Goal: Task Accomplishment & Management: Manage account settings

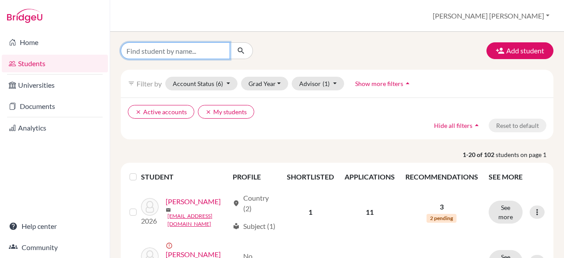
click at [190, 53] on input "Find student by name..." at bounding box center [175, 50] width 109 height 17
type input "28"
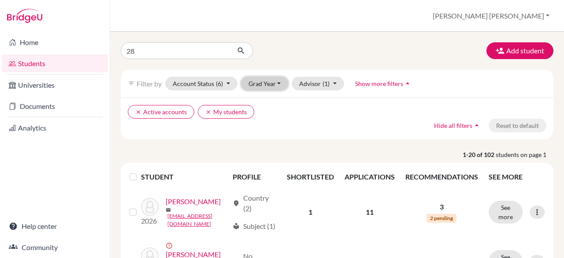
click at [279, 82] on button "Grad Year" at bounding box center [265, 84] width 48 height 14
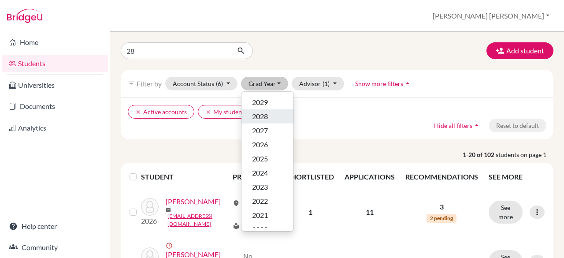
click at [260, 117] on span "2028" at bounding box center [260, 116] width 16 height 11
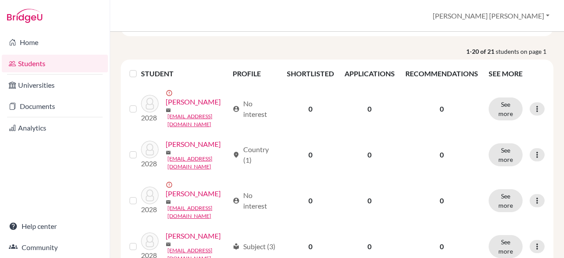
scroll to position [123, 0]
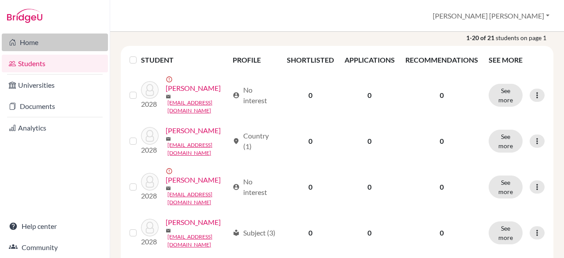
click at [28, 42] on link "Home" at bounding box center [55, 42] width 106 height 18
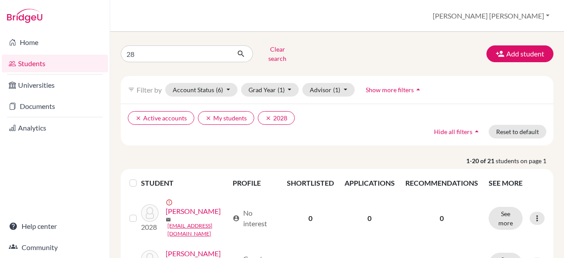
click at [140, 177] on label at bounding box center [140, 177] width 0 height 0
click at [0, 0] on input "checkbox" at bounding box center [0, 0] width 0 height 0
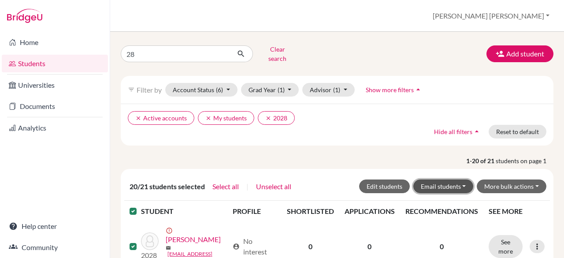
click at [455, 181] on button "Email students" at bounding box center [443, 186] width 60 height 14
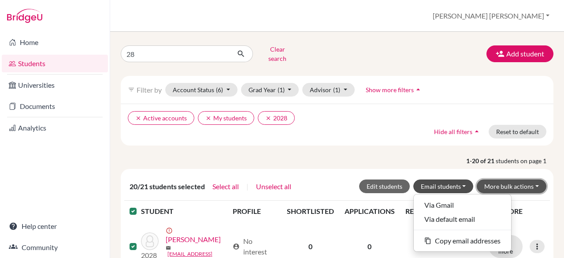
click at [509, 179] on button "More bulk actions" at bounding box center [511, 186] width 70 height 14
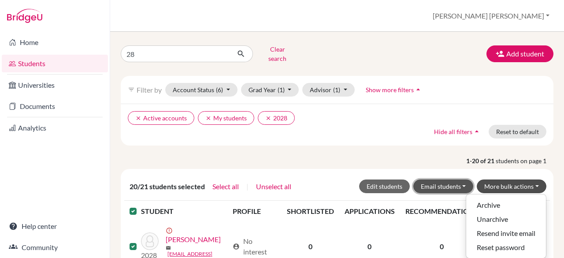
click at [447, 179] on button "Email students" at bounding box center [443, 186] width 60 height 14
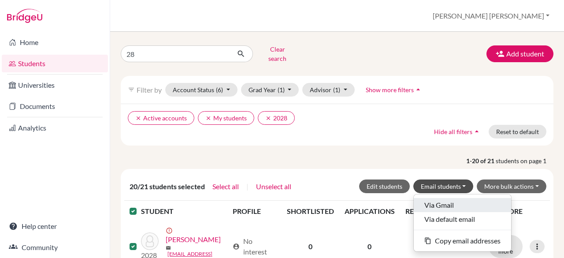
click at [440, 198] on button "Via Gmail" at bounding box center [461, 205] width 97 height 14
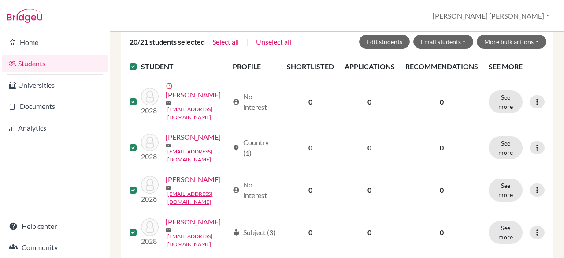
scroll to position [148, 0]
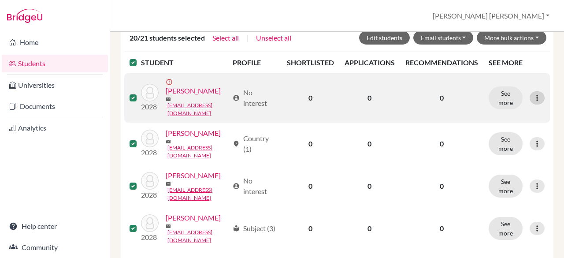
click at [532, 95] on icon at bounding box center [536, 97] width 9 height 9
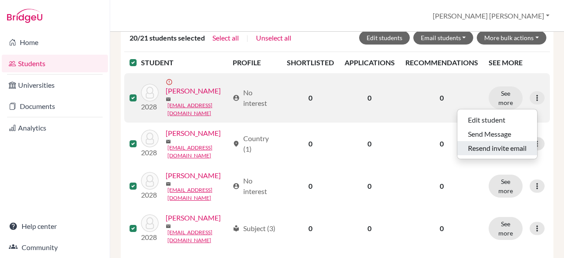
click at [490, 141] on button "Resend invite email" at bounding box center [497, 148] width 80 height 14
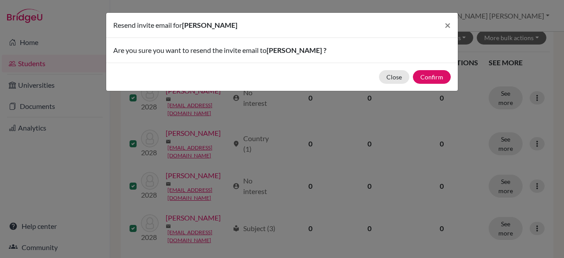
click at [439, 66] on div "Close Confirm" at bounding box center [281, 77] width 351 height 28
click at [435, 81] on button "Confirm" at bounding box center [432, 77] width 38 height 14
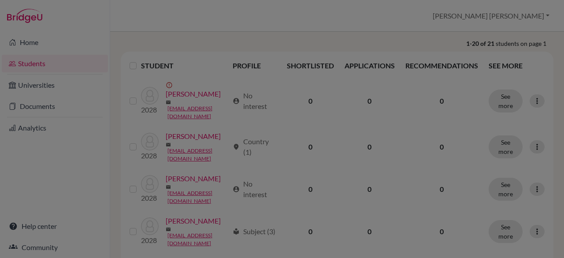
scroll to position [151, 0]
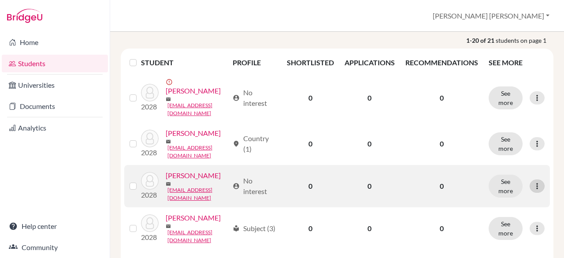
click at [532, 190] on icon at bounding box center [536, 185] width 9 height 9
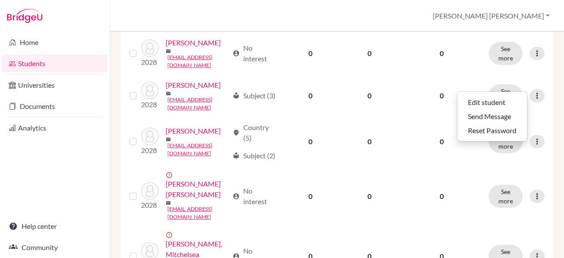
scroll to position [313, 0]
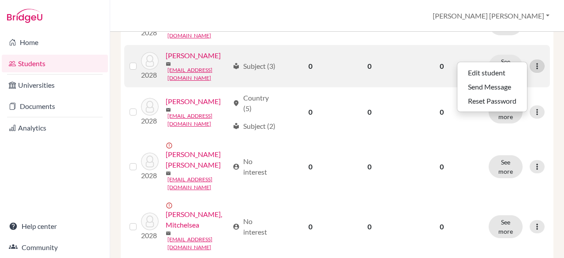
click at [532, 70] on icon at bounding box center [536, 66] width 9 height 9
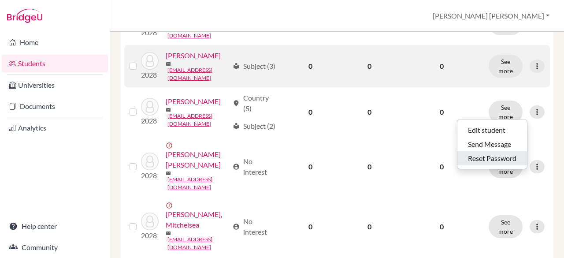
click at [509, 151] on button "Reset Password" at bounding box center [492, 158] width 70 height 14
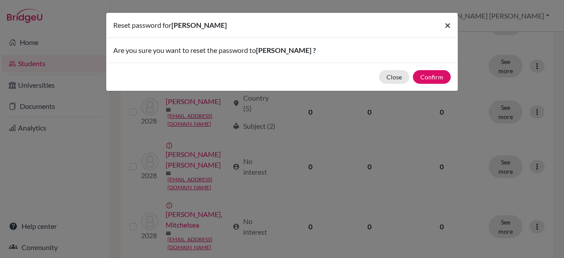
click at [450, 25] on span "×" at bounding box center [447, 24] width 6 height 13
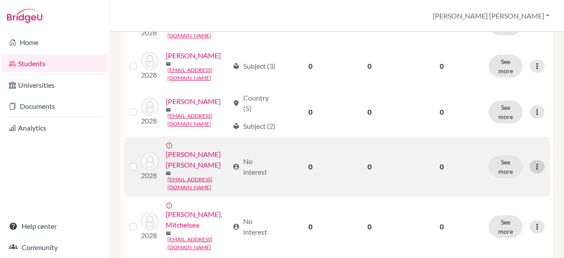
click at [532, 171] on icon at bounding box center [536, 166] width 9 height 9
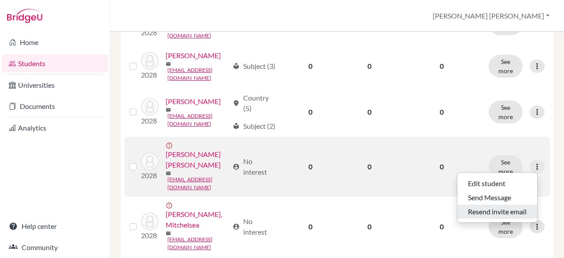
click at [519, 206] on button "Resend invite email" at bounding box center [497, 211] width 80 height 14
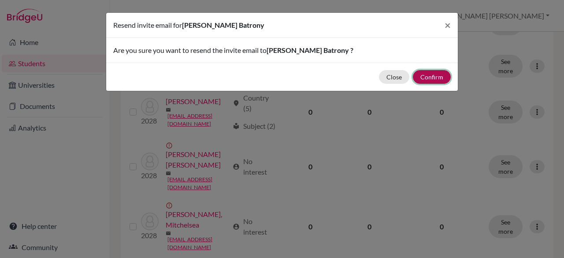
click at [424, 74] on button "Confirm" at bounding box center [432, 77] width 38 height 14
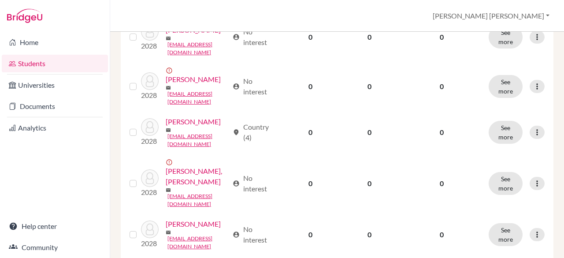
scroll to position [560, 0]
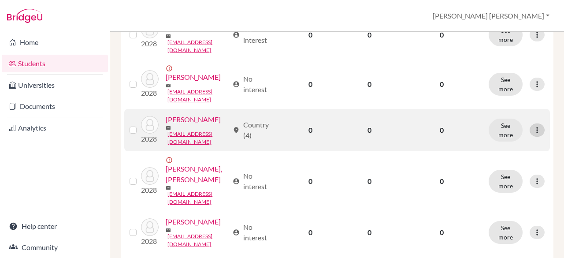
click at [530, 136] on div at bounding box center [536, 129] width 15 height 13
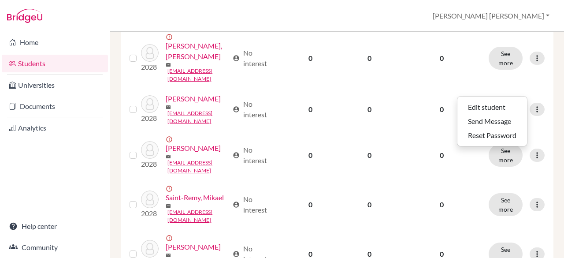
scroll to position [645, 0]
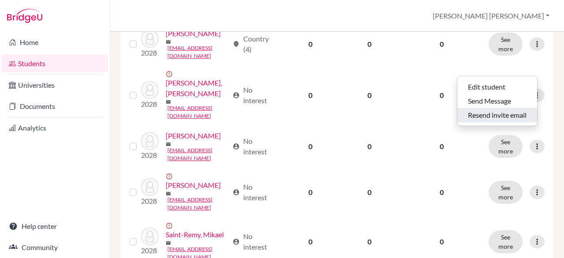
click at [498, 110] on button "Resend invite email" at bounding box center [497, 115] width 80 height 14
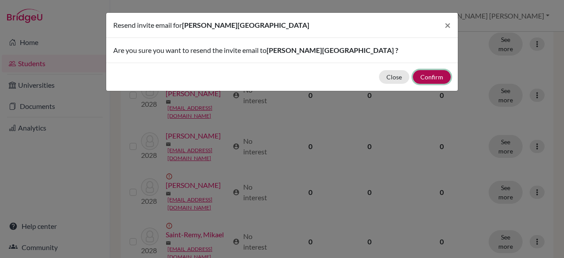
click at [424, 74] on button "Confirm" at bounding box center [432, 77] width 38 height 14
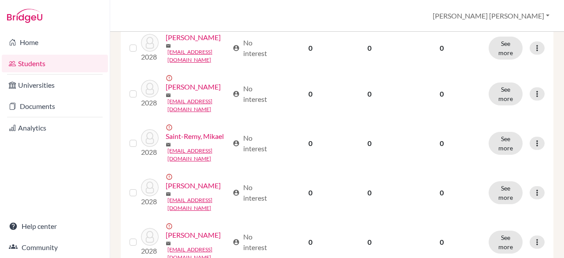
scroll to position [751, 0]
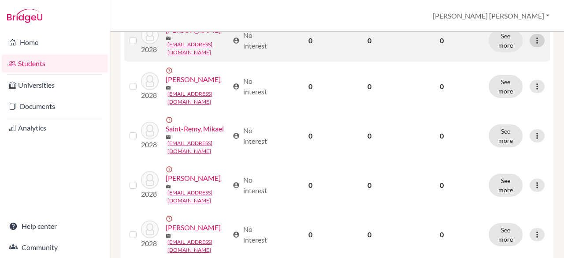
click at [532, 45] on icon at bounding box center [536, 40] width 9 height 9
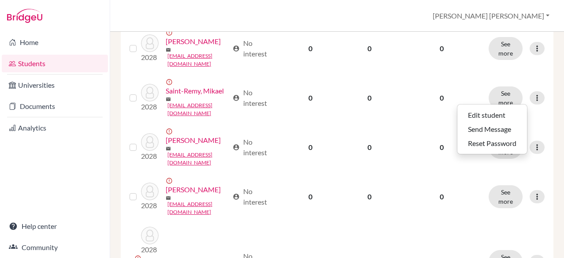
scroll to position [822, 0]
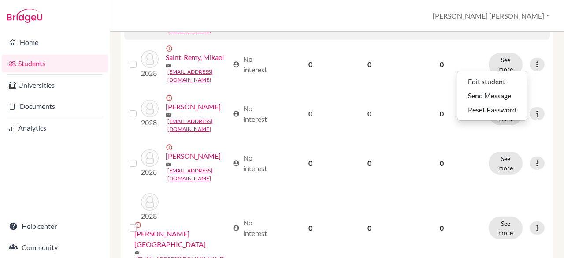
click at [535, 22] on div at bounding box center [536, 14] width 15 height 13
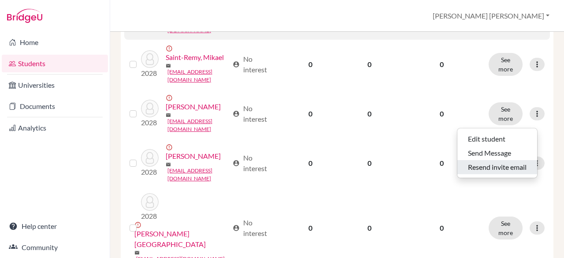
click at [506, 160] on button "Resend invite email" at bounding box center [497, 167] width 80 height 14
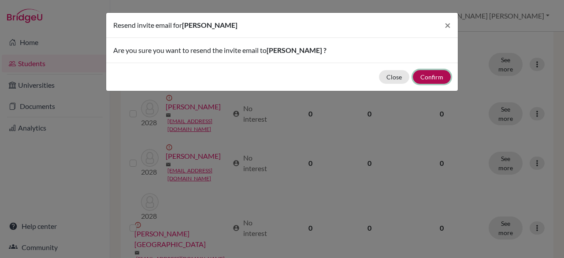
click at [441, 74] on button "Confirm" at bounding box center [432, 77] width 38 height 14
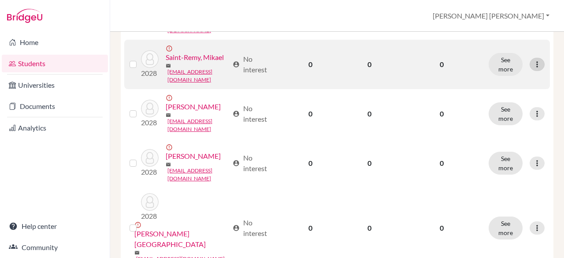
click at [533, 69] on icon at bounding box center [536, 64] width 9 height 9
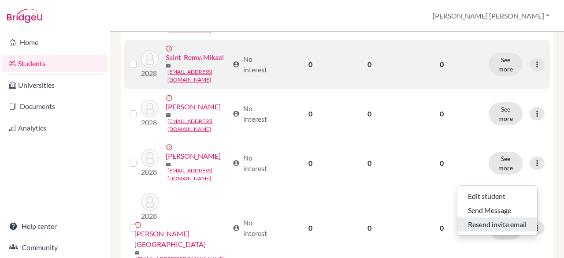
click at [516, 217] on button "Resend invite email" at bounding box center [497, 224] width 80 height 14
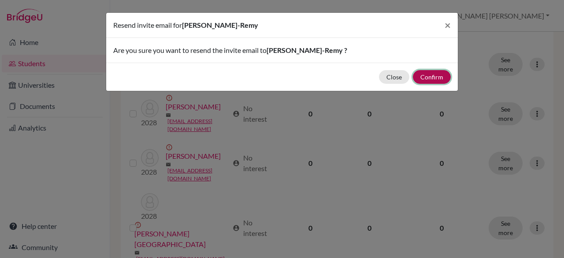
click at [436, 77] on button "Confirm" at bounding box center [432, 77] width 38 height 14
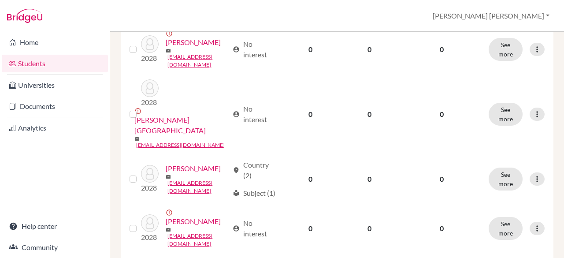
scroll to position [938, 0]
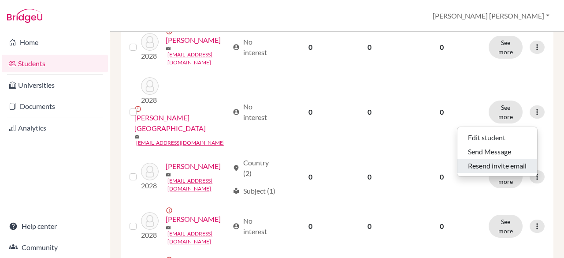
click at [492, 159] on button "Resend invite email" at bounding box center [497, 166] width 80 height 14
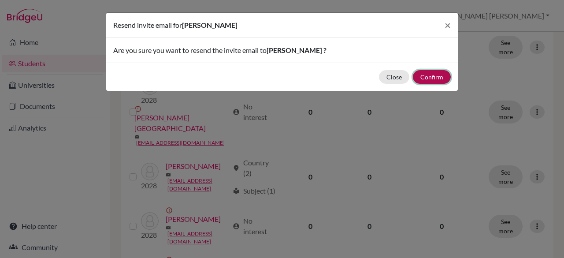
click at [443, 75] on button "Confirm" at bounding box center [432, 77] width 38 height 14
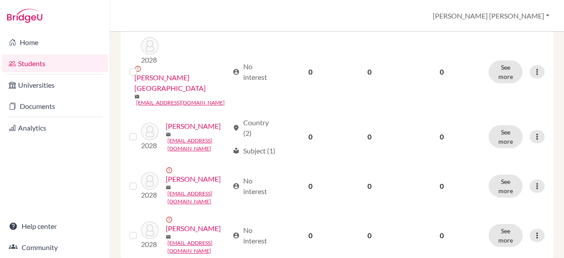
scroll to position [986, 0]
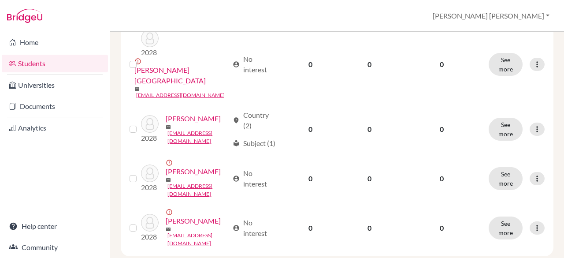
click at [535, 6] on div at bounding box center [536, -1] width 15 height 13
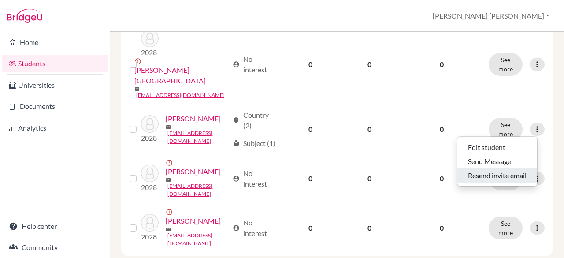
click at [498, 170] on button "Resend invite email" at bounding box center [497, 175] width 80 height 14
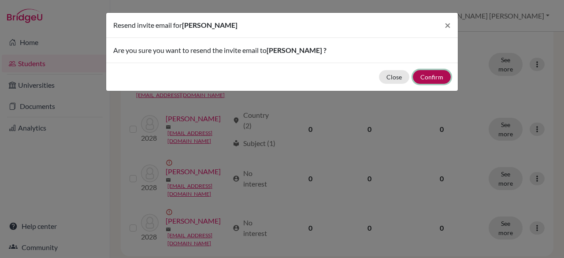
click at [432, 80] on button "Confirm" at bounding box center [432, 77] width 38 height 14
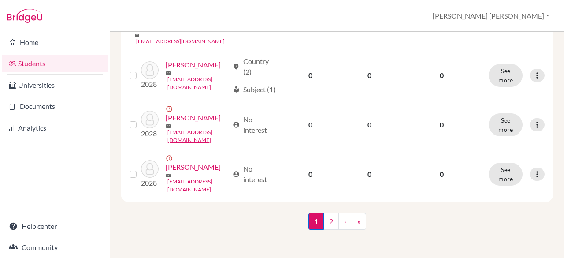
scroll to position [1123, 0]
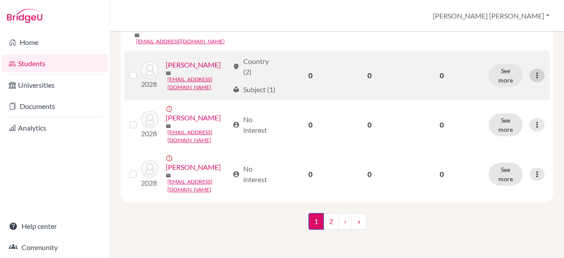
click at [529, 82] on div at bounding box center [536, 75] width 15 height 13
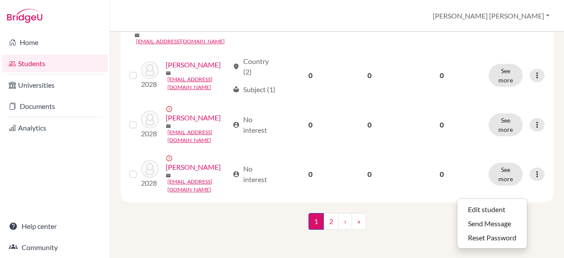
scroll to position [1168, 0]
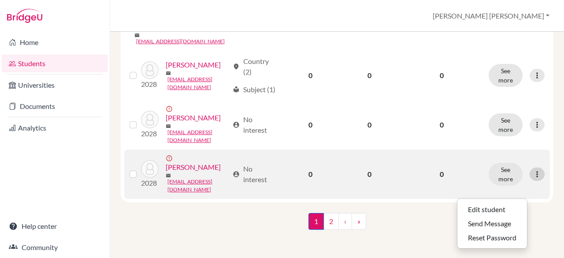
click at [532, 172] on icon at bounding box center [536, 174] width 9 height 9
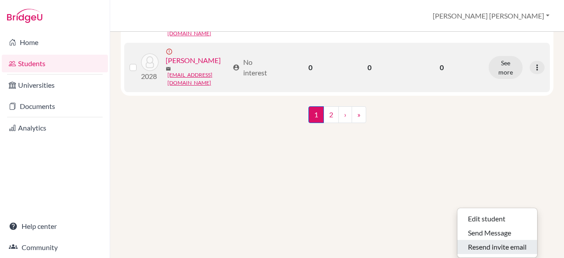
click at [490, 240] on button "Resend invite email" at bounding box center [497, 247] width 80 height 14
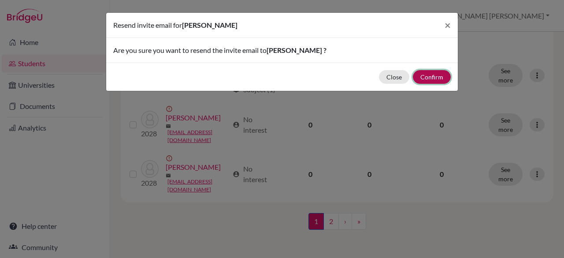
click at [418, 73] on button "Confirm" at bounding box center [432, 77] width 38 height 14
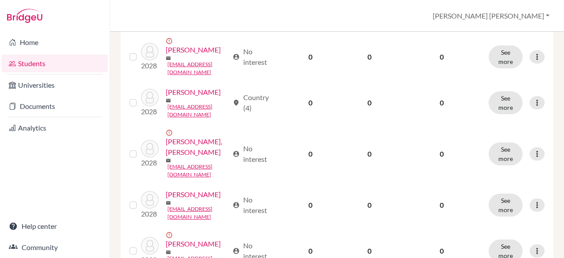
scroll to position [594, 0]
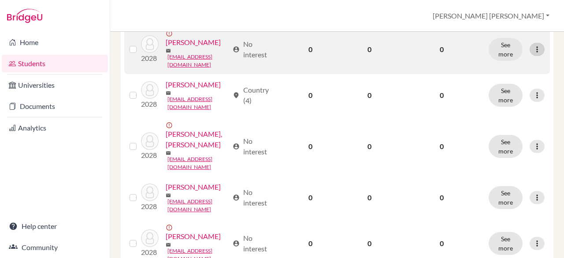
click at [532, 54] on icon at bounding box center [536, 49] width 9 height 9
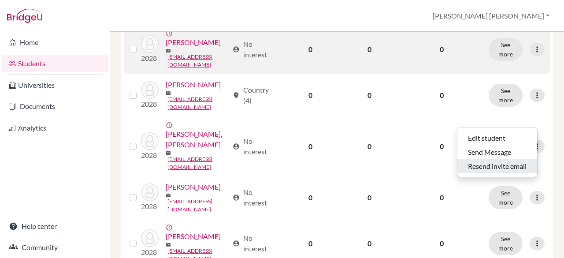
click at [497, 161] on button "Resend invite email" at bounding box center [497, 166] width 80 height 14
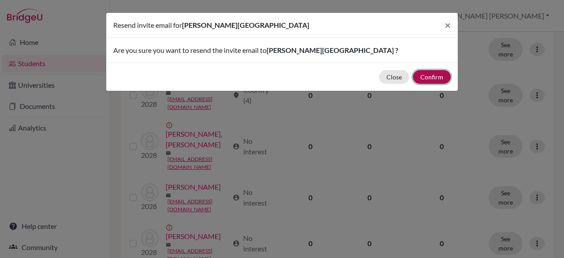
click at [434, 73] on button "Confirm" at bounding box center [432, 77] width 38 height 14
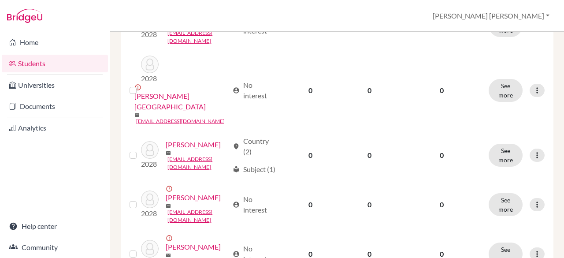
scroll to position [1143, 0]
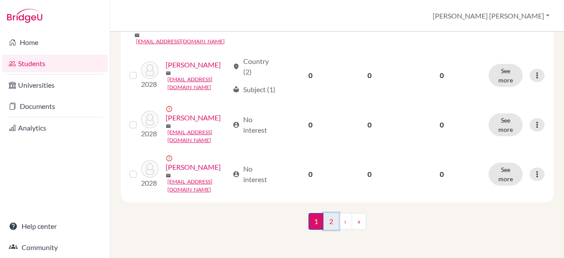
click at [327, 229] on link "2" at bounding box center [330, 221] width 15 height 17
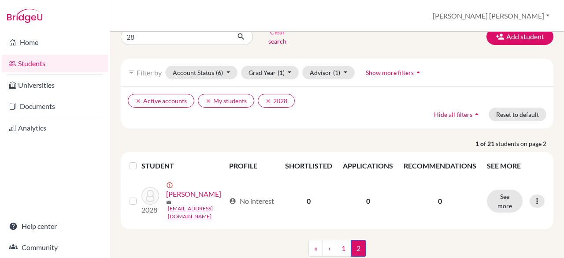
scroll to position [52, 0]
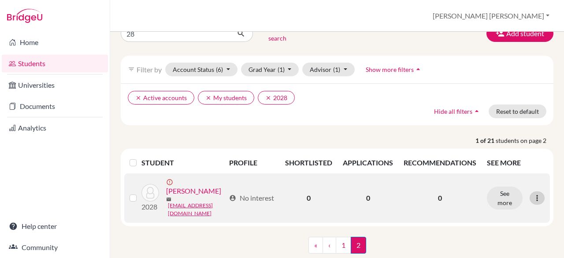
click at [532, 194] on icon at bounding box center [536, 197] width 9 height 9
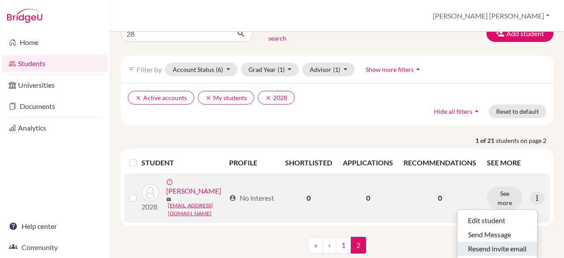
click at [507, 241] on button "Resend invite email" at bounding box center [497, 248] width 80 height 14
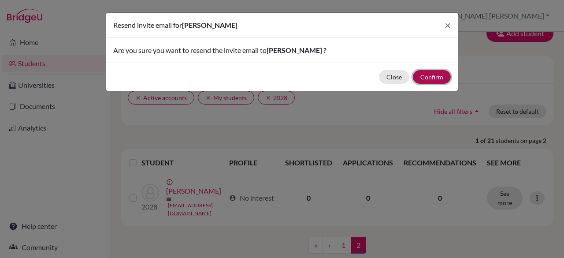
click at [422, 74] on button "Confirm" at bounding box center [432, 77] width 38 height 14
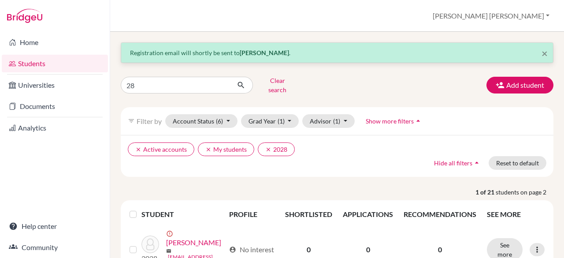
scroll to position [75, 0]
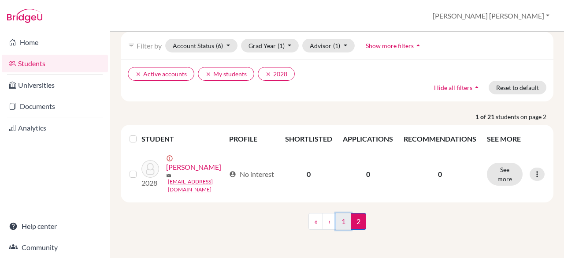
click at [336, 224] on link "1" at bounding box center [343, 221] width 15 height 17
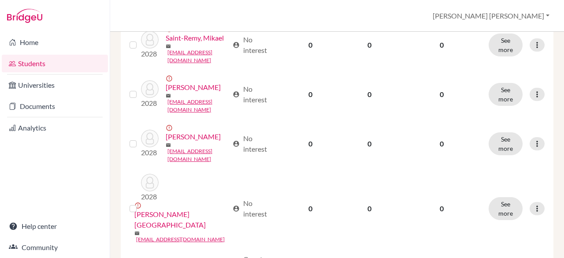
scroll to position [844, 0]
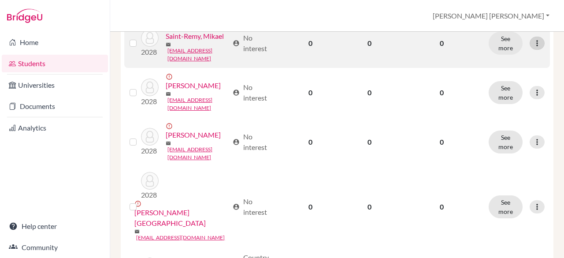
click at [532, 48] on icon at bounding box center [536, 43] width 9 height 9
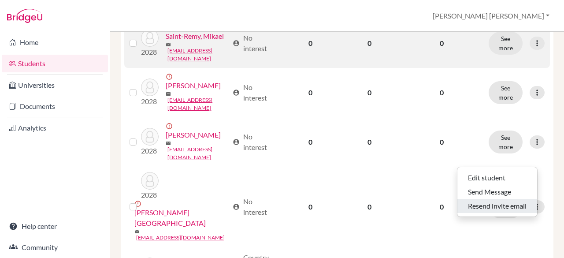
click at [494, 199] on button "Resend invite email" at bounding box center [497, 206] width 80 height 14
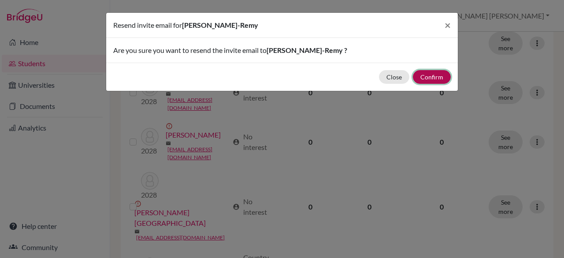
click at [422, 80] on button "Confirm" at bounding box center [432, 77] width 38 height 14
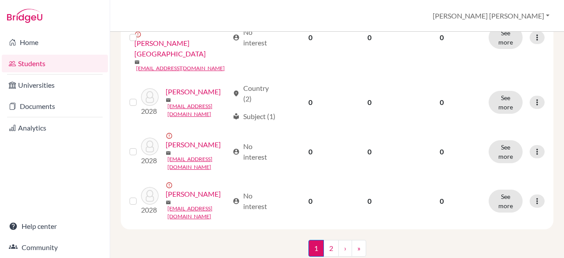
scroll to position [1034, 0]
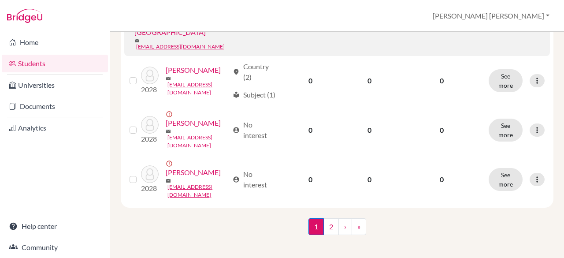
click at [529, 22] on div at bounding box center [536, 15] width 15 height 13
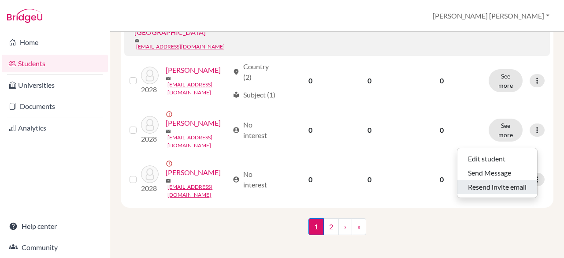
click at [502, 181] on button "Resend invite email" at bounding box center [497, 187] width 80 height 14
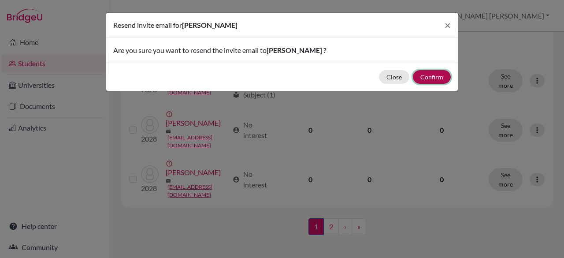
click at [431, 79] on button "Confirm" at bounding box center [432, 77] width 38 height 14
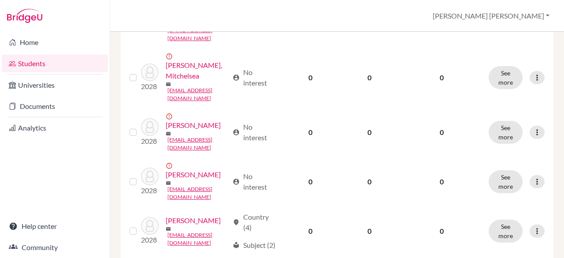
scroll to position [471, 0]
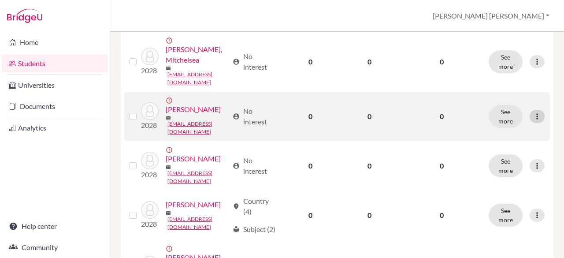
click at [532, 121] on icon at bounding box center [536, 116] width 9 height 9
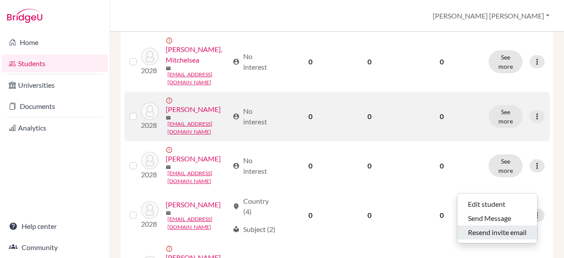
click at [487, 228] on button "Resend invite email" at bounding box center [497, 232] width 80 height 14
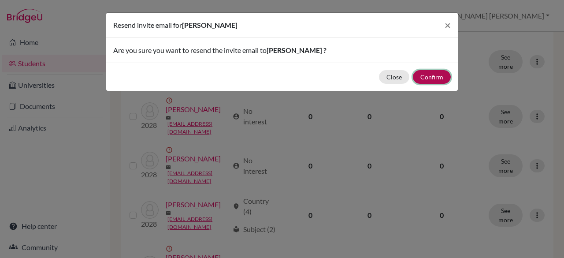
click at [430, 80] on button "Confirm" at bounding box center [432, 77] width 38 height 14
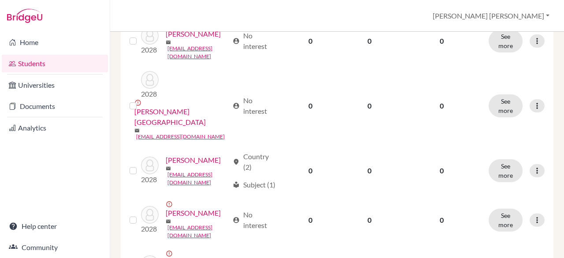
scroll to position [946, 0]
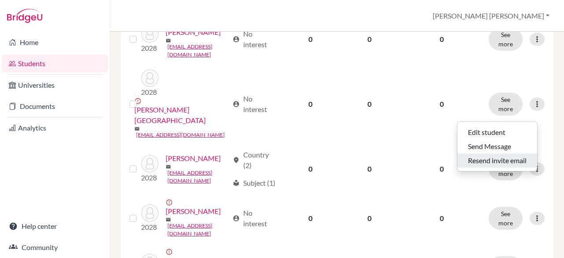
click at [490, 154] on button "Resend invite email" at bounding box center [497, 160] width 80 height 14
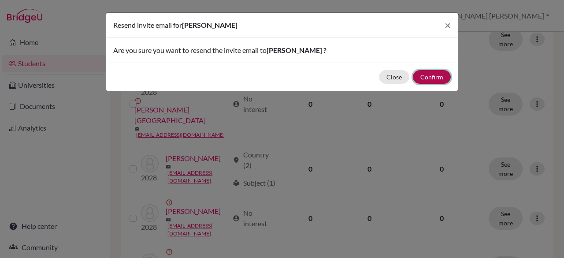
click at [426, 77] on button "Confirm" at bounding box center [432, 77] width 38 height 14
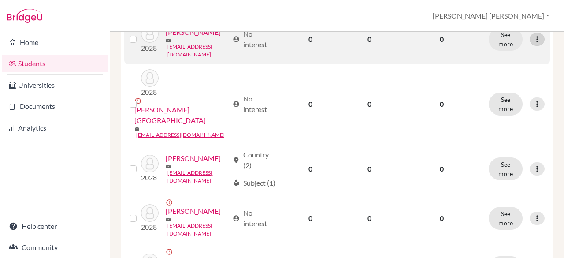
click at [532, 44] on icon at bounding box center [536, 39] width 9 height 9
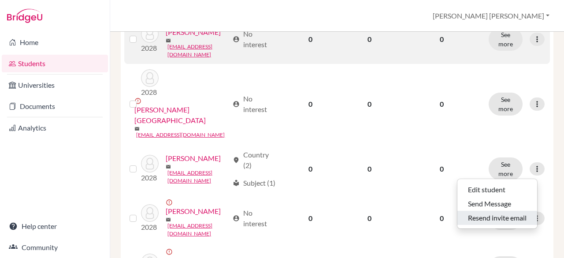
click at [515, 214] on button "Resend invite email" at bounding box center [497, 217] width 80 height 14
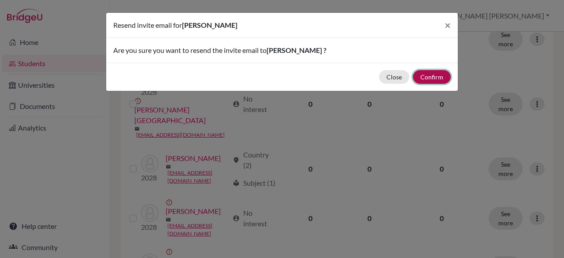
click at [437, 74] on button "Confirm" at bounding box center [432, 77] width 38 height 14
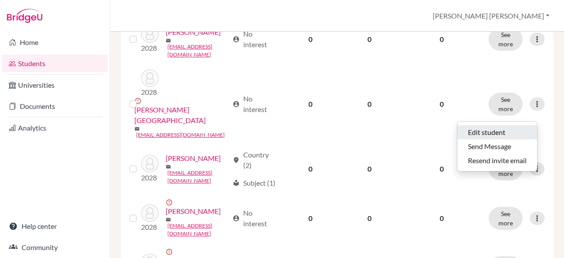
click at [500, 125] on button "Edit student" at bounding box center [497, 132] width 80 height 14
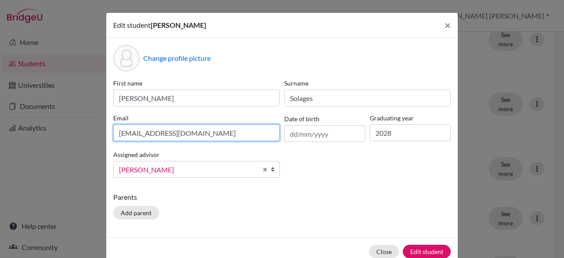
drag, startPoint x: 242, startPoint y: 134, endPoint x: 36, endPoint y: 124, distance: 206.3
click at [36, 124] on div "Edit student [PERSON_NAME] × Change profile picture First name [PERSON_NAME] [P…" at bounding box center [282, 129] width 564 height 258
click at [139, 132] on input "[EMAIL_ADDRESS][DOMAIN_NAME]" at bounding box center [196, 132] width 166 height 17
type input "[EMAIL_ADDRESS][DOMAIN_NAME]"
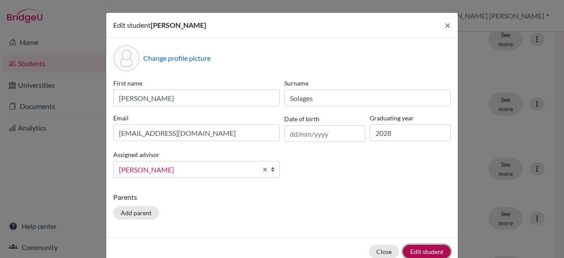
click at [425, 248] on button "Edit student" at bounding box center [426, 251] width 48 height 14
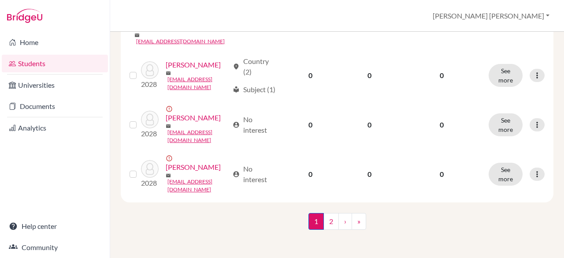
scroll to position [1171, 0]
click at [325, 225] on link "2" at bounding box center [330, 221] width 15 height 17
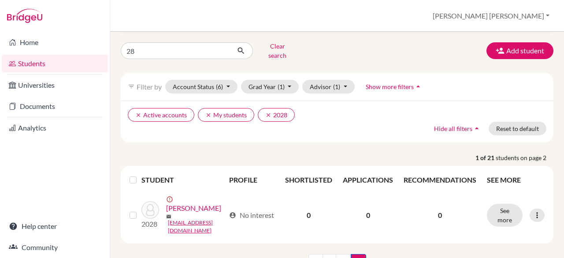
scroll to position [38, 0]
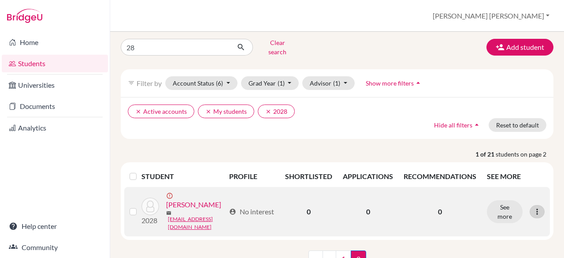
click at [534, 210] on icon at bounding box center [536, 211] width 9 height 9
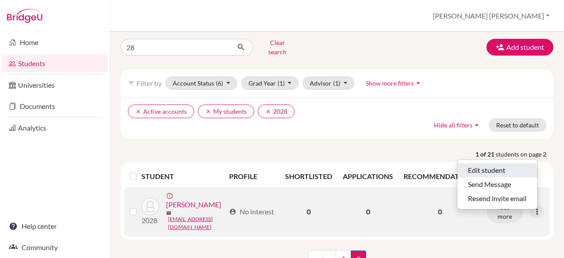
click at [508, 163] on button "Edit student" at bounding box center [497, 170] width 80 height 14
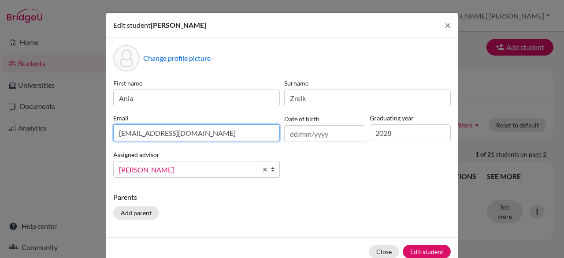
click at [204, 138] on input "[EMAIL_ADDRESS][DOMAIN_NAME]" at bounding box center [196, 132] width 166 height 17
click at [138, 135] on input "[EMAIL_ADDRESS][DOMAIN_NAME]" at bounding box center [196, 132] width 166 height 17
type input "[EMAIL_ADDRESS][DOMAIN_NAME]"
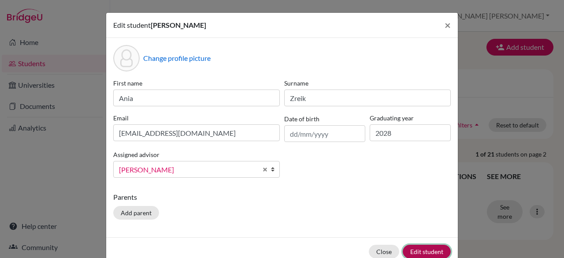
click at [428, 251] on button "Edit student" at bounding box center [426, 251] width 48 height 14
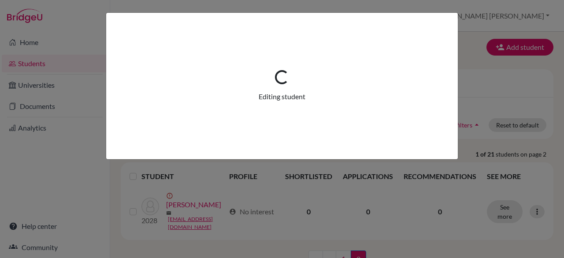
scroll to position [0, 0]
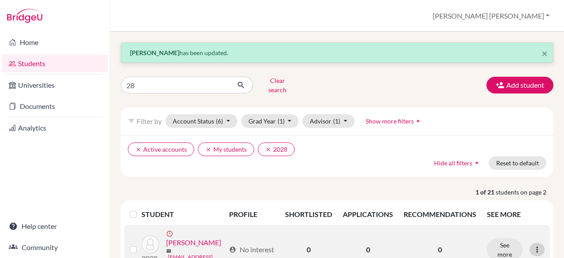
click at [532, 247] on icon at bounding box center [536, 249] width 9 height 9
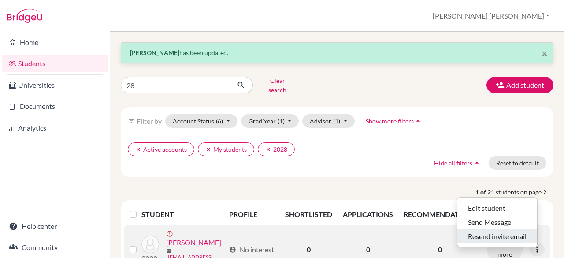
click at [514, 229] on button "Resend invite email" at bounding box center [497, 236] width 80 height 14
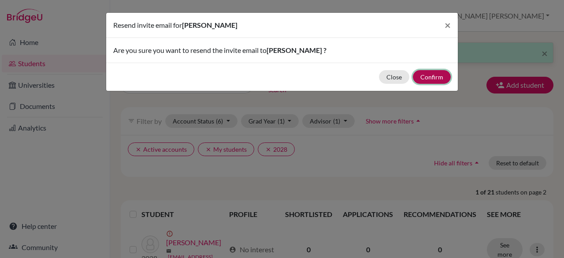
click at [429, 76] on button "Confirm" at bounding box center [432, 77] width 38 height 14
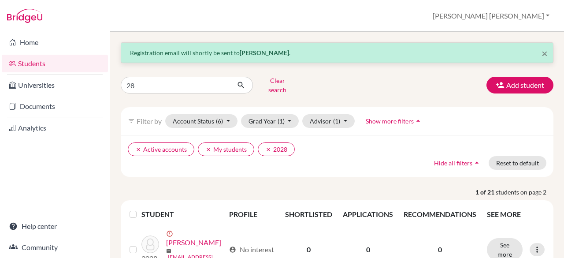
scroll to position [75, 0]
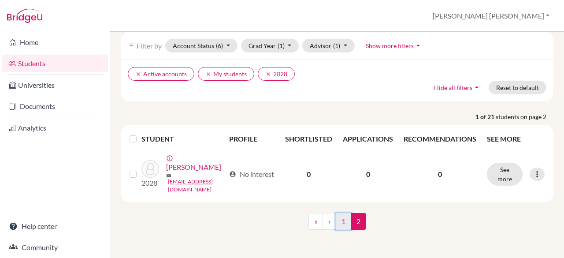
click at [339, 218] on link "1" at bounding box center [343, 221] width 15 height 17
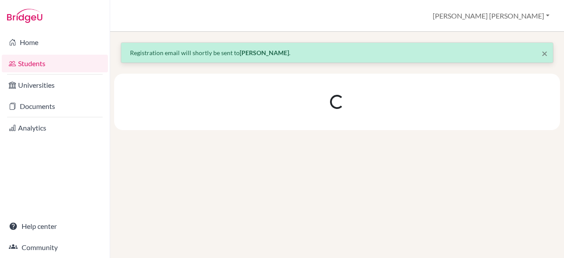
scroll to position [0, 0]
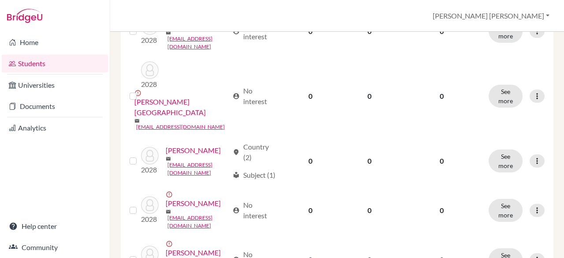
scroll to position [956, 0]
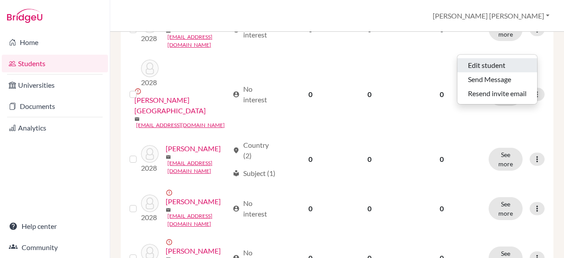
click at [505, 59] on button "Edit student" at bounding box center [497, 65] width 80 height 14
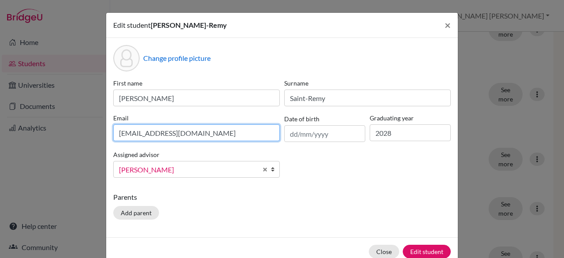
click at [137, 132] on input "[EMAIL_ADDRESS][DOMAIN_NAME]" at bounding box center [196, 132] width 166 height 17
type input "[EMAIL_ADDRESS][DOMAIN_NAME]"
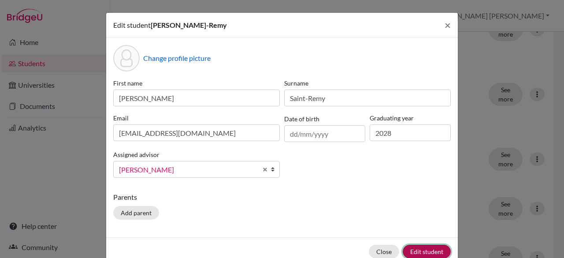
click at [426, 250] on button "Edit student" at bounding box center [426, 251] width 48 height 14
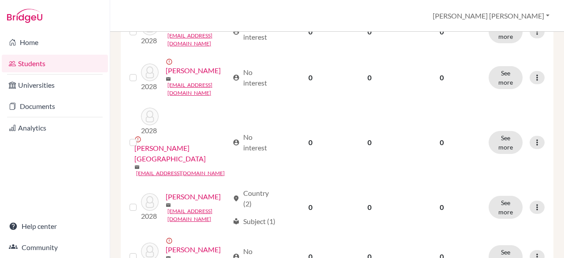
scroll to position [901, 0]
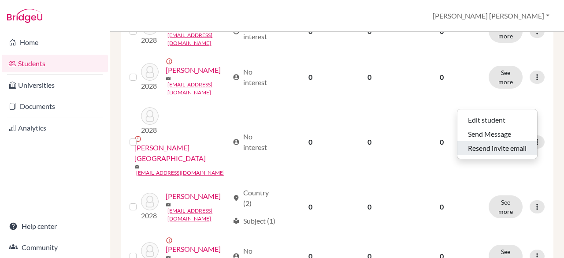
click at [509, 145] on button "Resend invite email" at bounding box center [497, 148] width 80 height 14
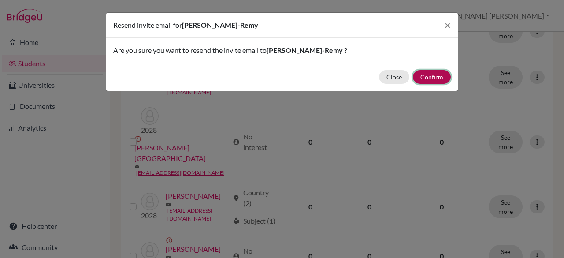
click at [434, 75] on button "Confirm" at bounding box center [432, 77] width 38 height 14
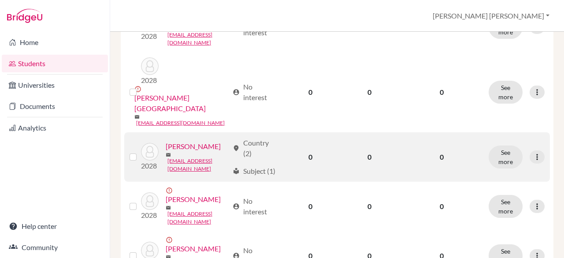
scroll to position [951, 0]
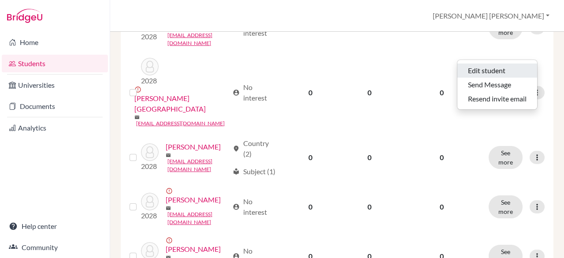
click at [513, 68] on button "Edit student" at bounding box center [497, 70] width 80 height 14
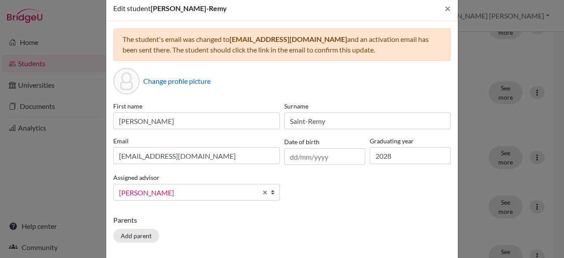
scroll to position [18, 0]
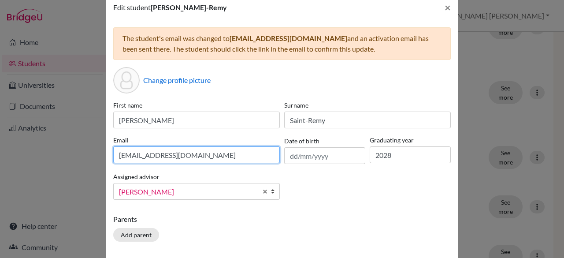
click at [137, 156] on input "[EMAIL_ADDRESS][DOMAIN_NAME]" at bounding box center [196, 154] width 166 height 17
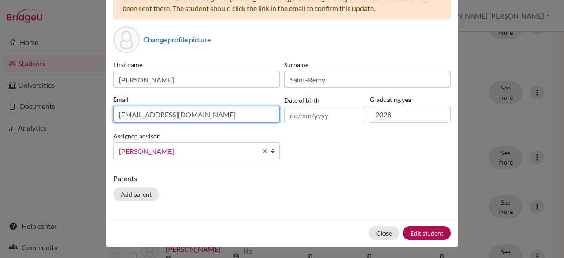
type input "[EMAIL_ADDRESS][DOMAIN_NAME]"
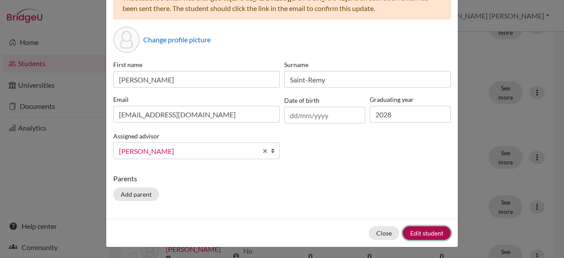
click at [411, 229] on button "Edit student" at bounding box center [426, 233] width 48 height 14
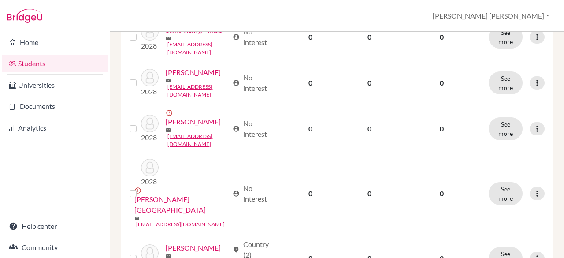
scroll to position [874, 0]
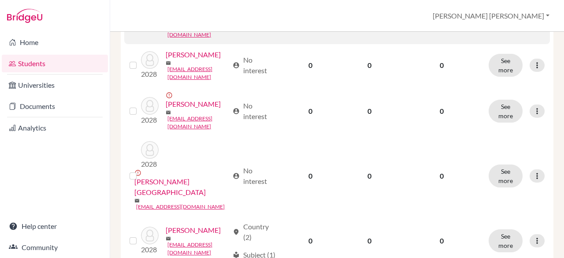
click at [532, 24] on icon at bounding box center [536, 19] width 9 height 9
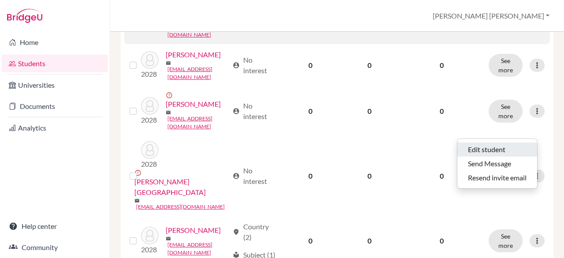
click at [504, 142] on button "Edit student" at bounding box center [497, 149] width 80 height 14
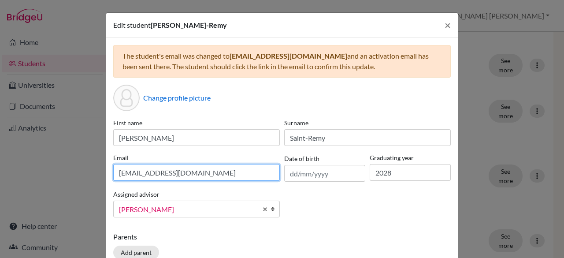
click at [135, 174] on input "[EMAIL_ADDRESS][DOMAIN_NAME]" at bounding box center [196, 172] width 166 height 17
type input "[EMAIL_ADDRESS][DOMAIN_NAME]"
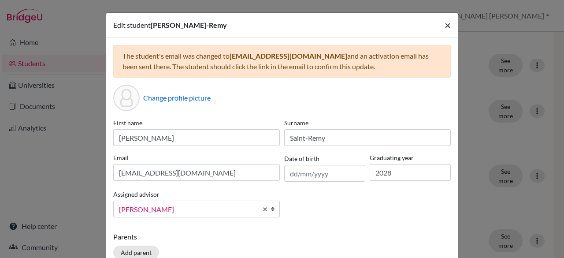
click at [449, 22] on button "×" at bounding box center [447, 25] width 20 height 25
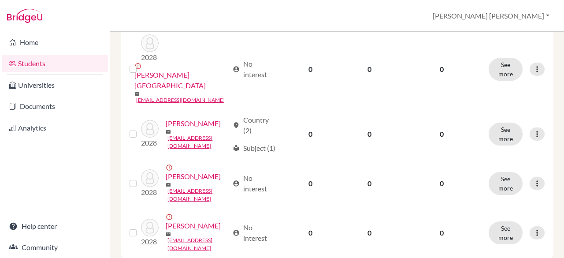
scroll to position [982, 0]
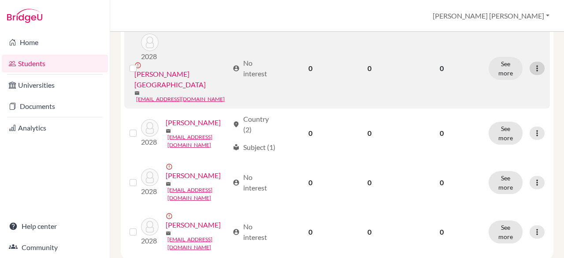
click at [536, 75] on div at bounding box center [536, 68] width 15 height 13
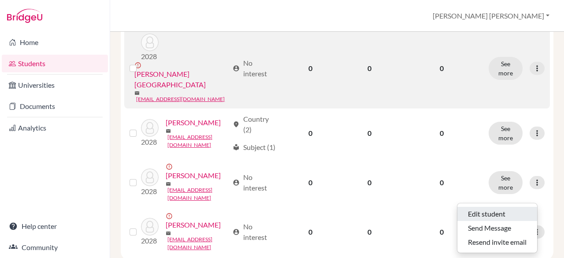
click at [517, 207] on button "Edit student" at bounding box center [497, 214] width 80 height 14
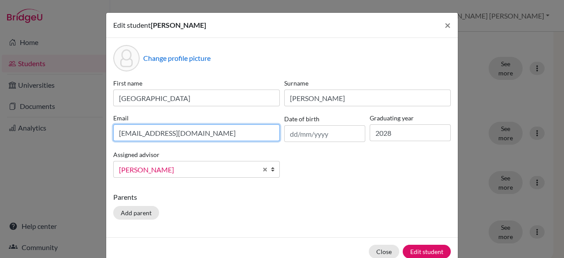
drag, startPoint x: 155, startPoint y: 132, endPoint x: 145, endPoint y: 132, distance: 9.7
click at [145, 132] on input "[EMAIL_ADDRESS][DOMAIN_NAME]" at bounding box center [196, 132] width 166 height 17
type input "[EMAIL_ADDRESS][DOMAIN_NAME]"
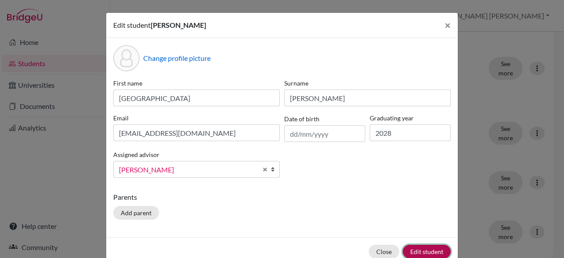
click at [426, 249] on button "Edit student" at bounding box center [426, 251] width 48 height 14
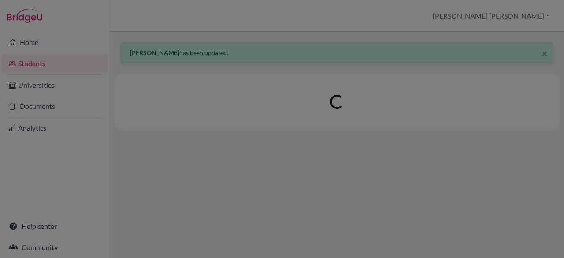
scroll to position [0, 0]
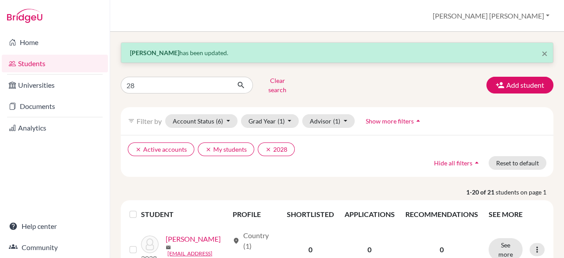
click at [508, 187] on span "students on page 1" at bounding box center [524, 191] width 58 height 9
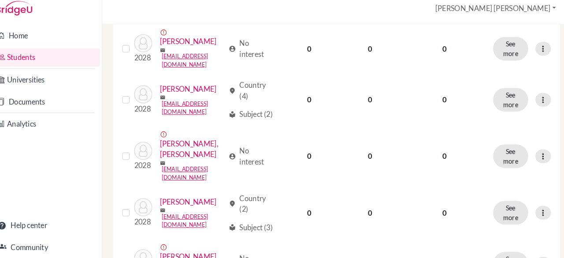
scroll to position [596, 0]
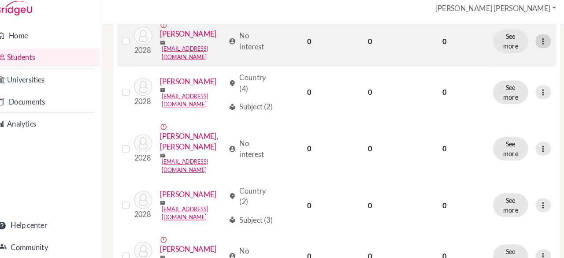
click at [535, 55] on div at bounding box center [536, 47] width 15 height 13
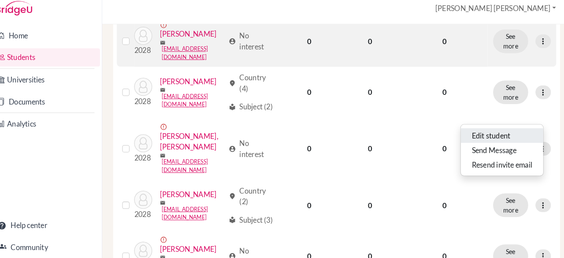
click at [517, 132] on button "Edit student" at bounding box center [497, 139] width 80 height 14
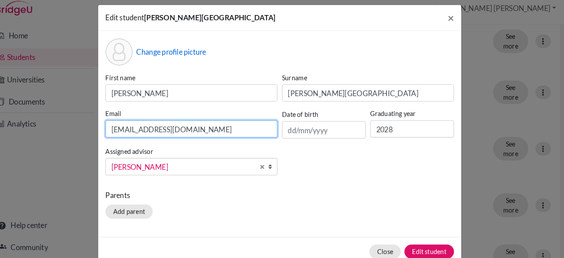
click at [148, 131] on input "[EMAIL_ADDRESS][DOMAIN_NAME]" at bounding box center [196, 132] width 166 height 17
type input "[EMAIL_ADDRESS][DOMAIN_NAME]"
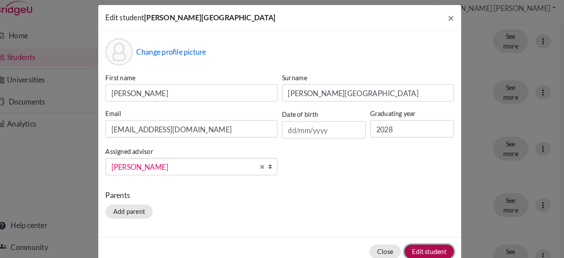
click at [434, 245] on button "Edit student" at bounding box center [426, 251] width 48 height 14
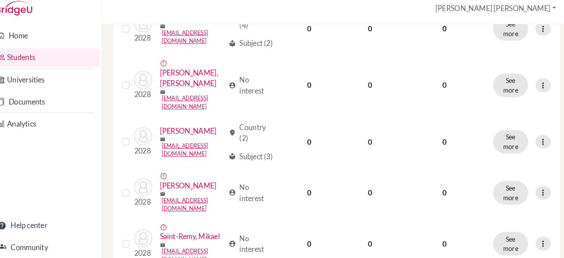
scroll to position [658, 0]
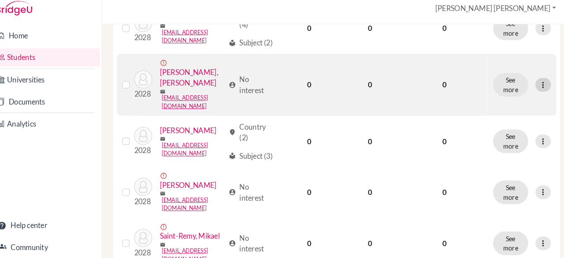
click at [533, 94] on icon at bounding box center [536, 89] width 9 height 9
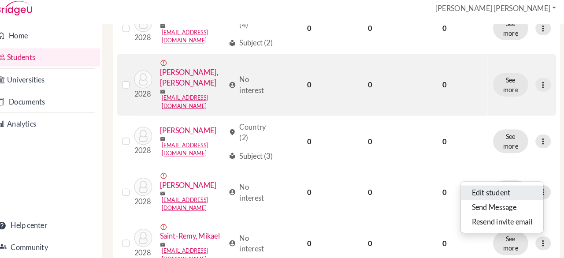
click at [507, 187] on button "Edit student" at bounding box center [497, 194] width 80 height 14
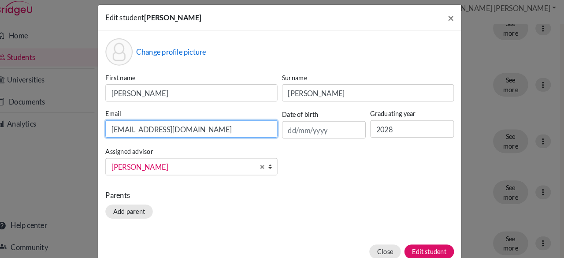
click at [166, 134] on input "[EMAIL_ADDRESS][DOMAIN_NAME]" at bounding box center [196, 132] width 166 height 17
type input "[EMAIL_ADDRESS][DOMAIN_NAME]"
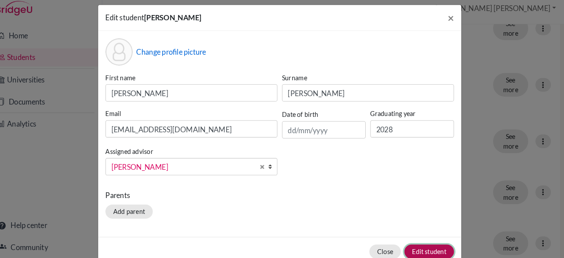
click at [430, 253] on button "Edit student" at bounding box center [426, 251] width 48 height 14
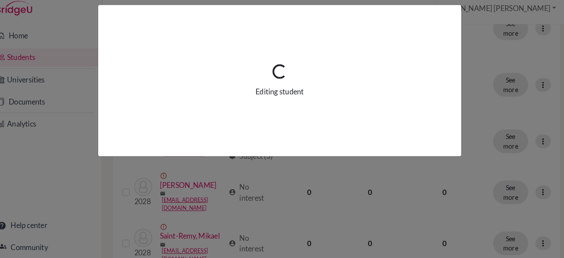
scroll to position [0, 0]
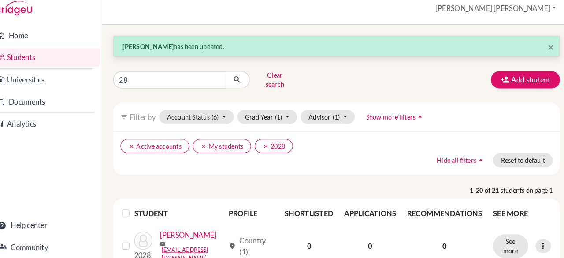
click at [503, 210] on th "SEE MORE" at bounding box center [516, 213] width 66 height 21
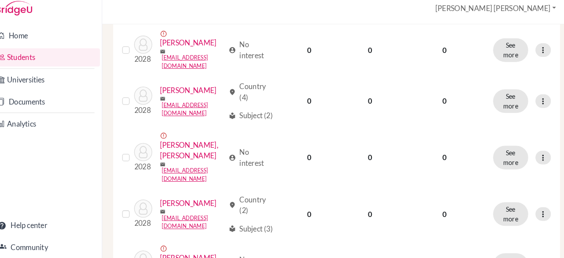
scroll to position [586, 0]
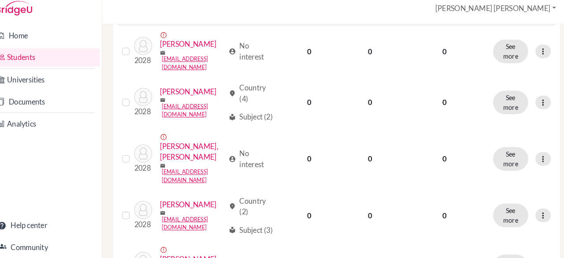
click at [533, 13] on icon at bounding box center [536, 8] width 9 height 9
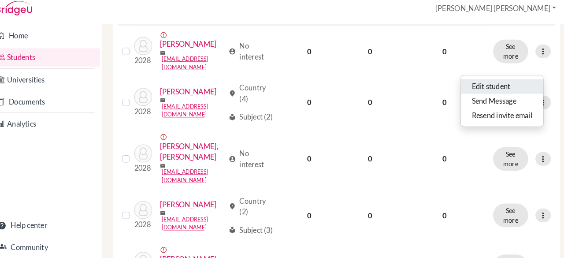
click at [516, 85] on button "Edit student" at bounding box center [497, 92] width 80 height 14
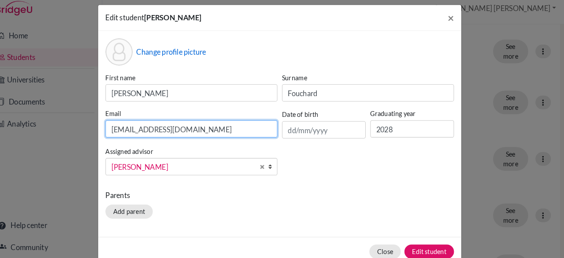
click at [148, 135] on input "[EMAIL_ADDRESS][DOMAIN_NAME]" at bounding box center [196, 132] width 166 height 17
click at [151, 131] on input "[EMAIL_ADDRESS][DOMAIN_NAME]" at bounding box center [196, 132] width 166 height 17
type input "[EMAIL_ADDRESS][DOMAIN_NAME]"
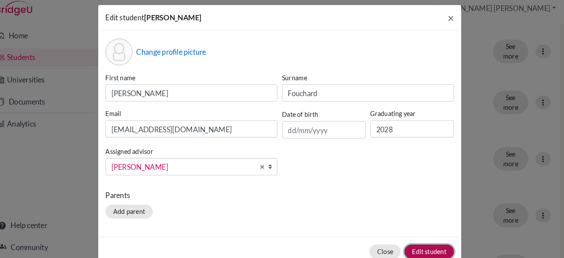
click at [434, 251] on button "Edit student" at bounding box center [426, 251] width 48 height 14
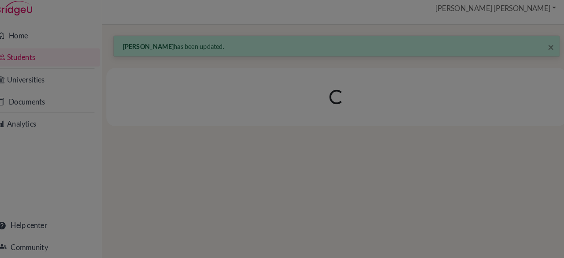
scroll to position [0, 0]
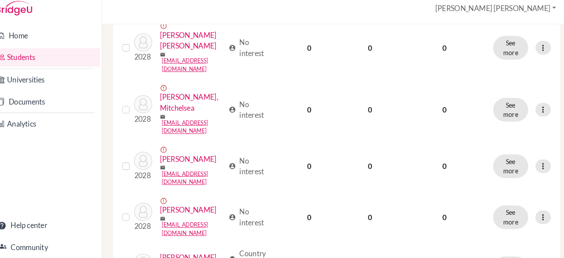
scroll to position [439, 0]
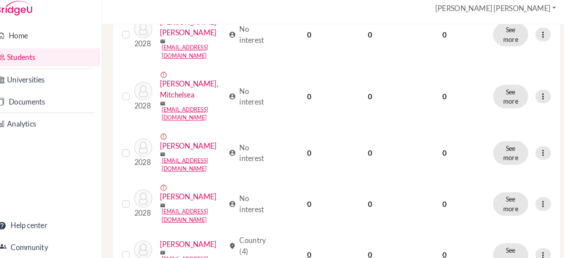
click at [532, 106] on icon at bounding box center [536, 101] width 9 height 9
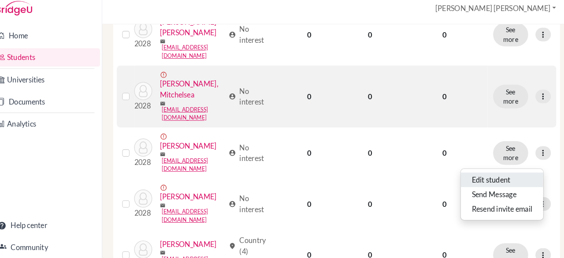
click at [507, 175] on button "Edit student" at bounding box center [497, 182] width 80 height 14
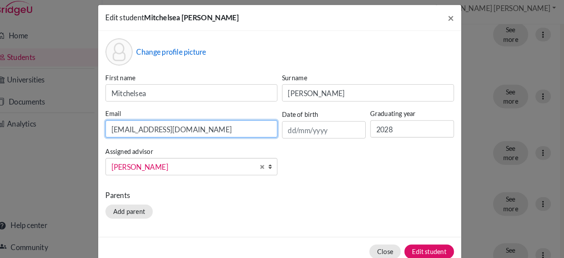
click at [146, 137] on input "[EMAIL_ADDRESS][DOMAIN_NAME]" at bounding box center [196, 132] width 166 height 17
type input "[EMAIL_ADDRESS][DOMAIN_NAME]"
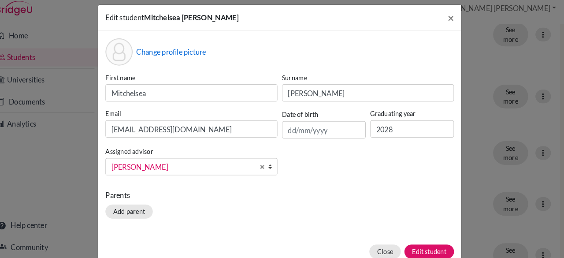
drag, startPoint x: 411, startPoint y: 250, endPoint x: 385, endPoint y: 222, distance: 37.7
click at [385, 222] on div "Change profile picture First name Mitchelsea Surname [PERSON_NAME] Email [EMAIL…" at bounding box center [281, 137] width 351 height 199
click at [407, 247] on button "Edit student" at bounding box center [426, 251] width 48 height 14
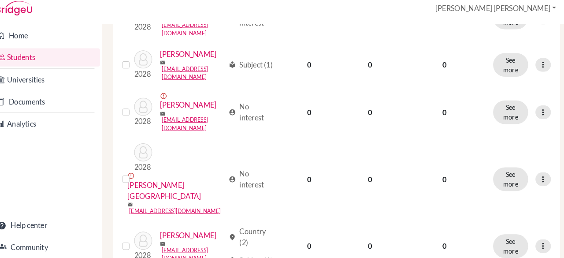
scroll to position [1176, 0]
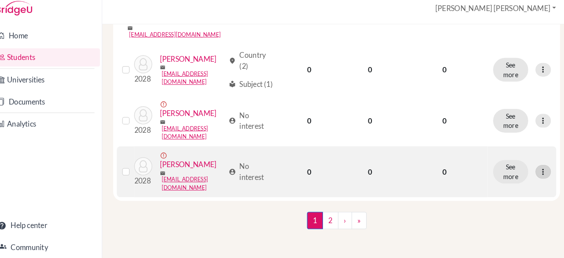
click at [529, 171] on div at bounding box center [536, 173] width 15 height 13
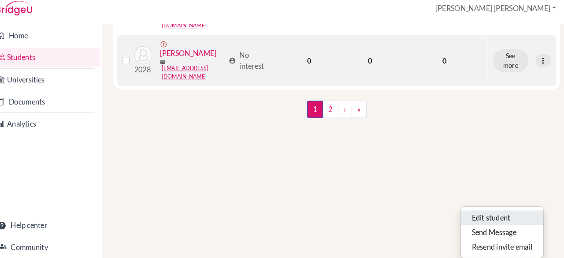
click at [484, 211] on button "Edit student" at bounding box center [497, 218] width 80 height 14
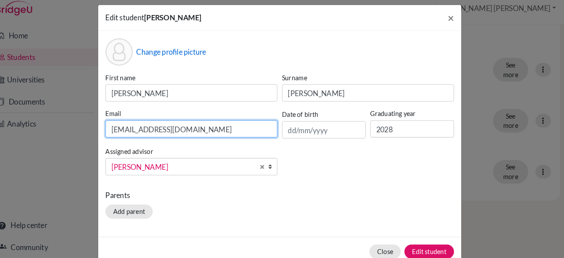
click at [145, 132] on input "[EMAIL_ADDRESS][DOMAIN_NAME]" at bounding box center [196, 132] width 166 height 17
type input "[EMAIL_ADDRESS][DOMAIN_NAME]"
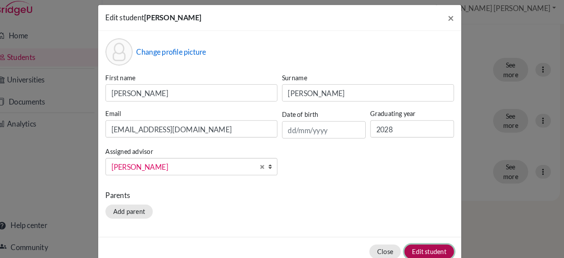
click at [427, 249] on button "Edit student" at bounding box center [426, 251] width 48 height 14
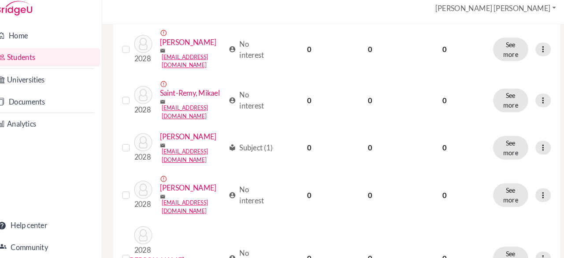
scroll to position [784, 0]
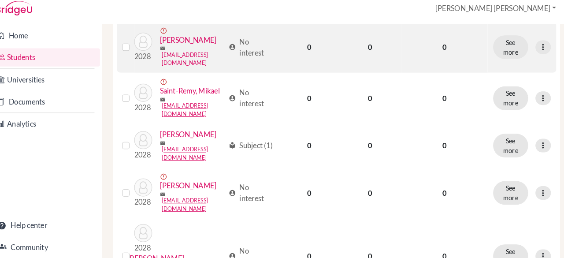
click at [180, 73] on link "[EMAIL_ADDRESS][DOMAIN_NAME]" at bounding box center [197, 65] width 61 height 16
click at [532, 58] on icon at bounding box center [536, 53] width 9 height 9
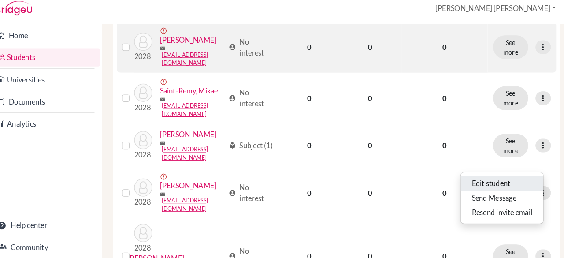
click at [504, 180] on button "Edit student" at bounding box center [497, 185] width 80 height 14
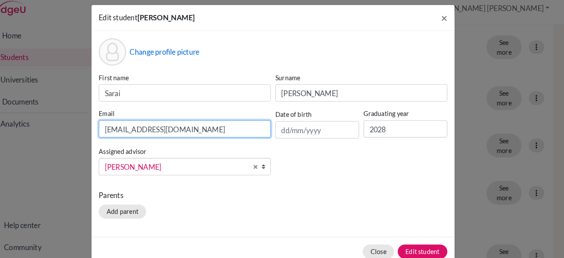
click at [140, 136] on input "[EMAIL_ADDRESS][DOMAIN_NAME]" at bounding box center [196, 132] width 166 height 17
type input "[EMAIL_ADDRESS][DOMAIN_NAME]"
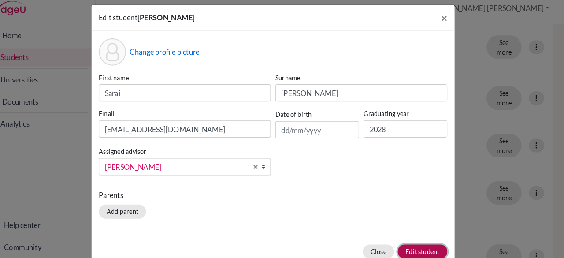
click at [422, 250] on button "Edit student" at bounding box center [426, 251] width 48 height 14
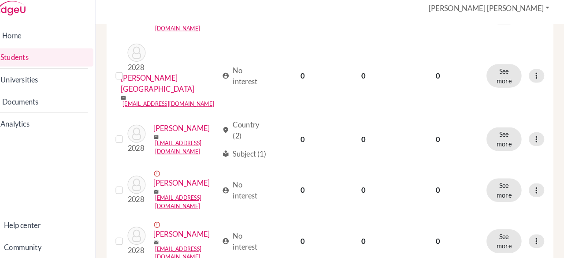
scroll to position [967, 0]
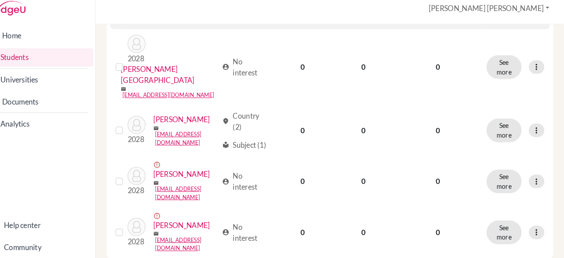
click at [534, 16] on icon at bounding box center [536, 11] width 9 height 9
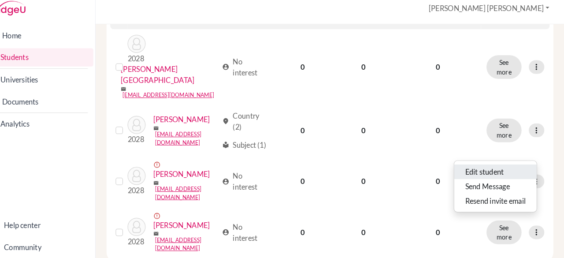
click at [477, 167] on button "Edit student" at bounding box center [497, 174] width 80 height 14
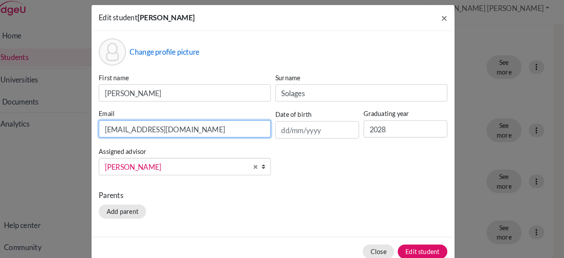
drag, startPoint x: 146, startPoint y: 134, endPoint x: 257, endPoint y: 183, distance: 121.1
click at [257, 183] on div "First name [PERSON_NAME] [PERSON_NAME] Email [EMAIL_ADDRESS][DOMAIN_NAME] Date …" at bounding box center [282, 131] width 342 height 106
click at [159, 134] on input "28solagestef1@unionschool.edu.hts" at bounding box center [196, 132] width 166 height 17
drag, startPoint x: 159, startPoint y: 134, endPoint x: 184, endPoint y: 135, distance: 24.3
click at [184, 135] on input "28solagestef1@unionschool.edu.hts" at bounding box center [196, 132] width 166 height 17
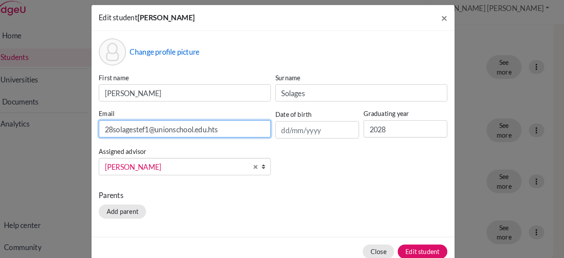
click at [184, 135] on input "28solagestef1@unionschool.edu.hts" at bounding box center [196, 132] width 166 height 17
click at [217, 133] on input "28solastef1@unionschool.edu.hts" at bounding box center [196, 132] width 166 height 17
type input "[EMAIL_ADDRESS][DOMAIN_NAME]"
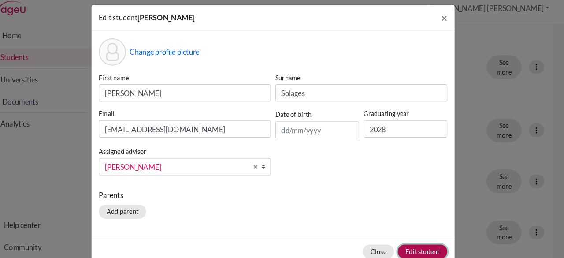
click at [416, 248] on button "Edit student" at bounding box center [426, 251] width 48 height 14
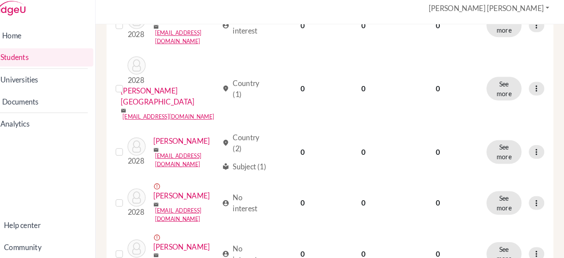
scroll to position [946, 0]
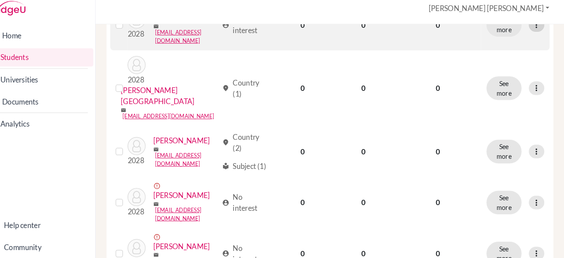
click at [529, 39] on div at bounding box center [536, 32] width 15 height 13
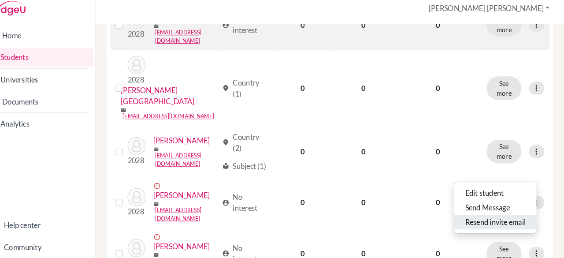
click at [494, 217] on button "Resend invite email" at bounding box center [497, 223] width 80 height 14
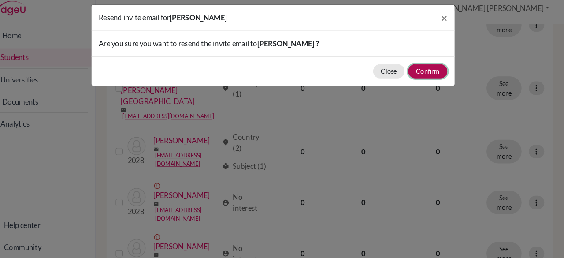
click at [426, 78] on button "Confirm" at bounding box center [432, 77] width 38 height 14
